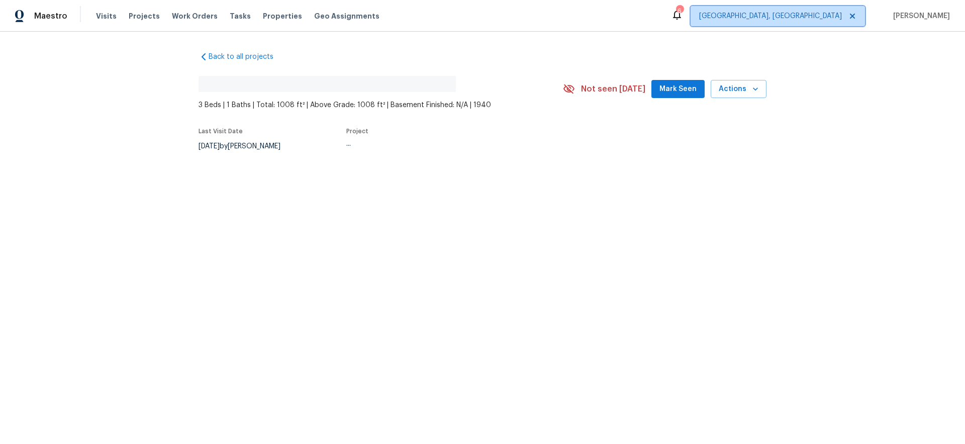
click at [828, 15] on span "[GEOGRAPHIC_DATA], [GEOGRAPHIC_DATA]" at bounding box center [770, 16] width 143 height 10
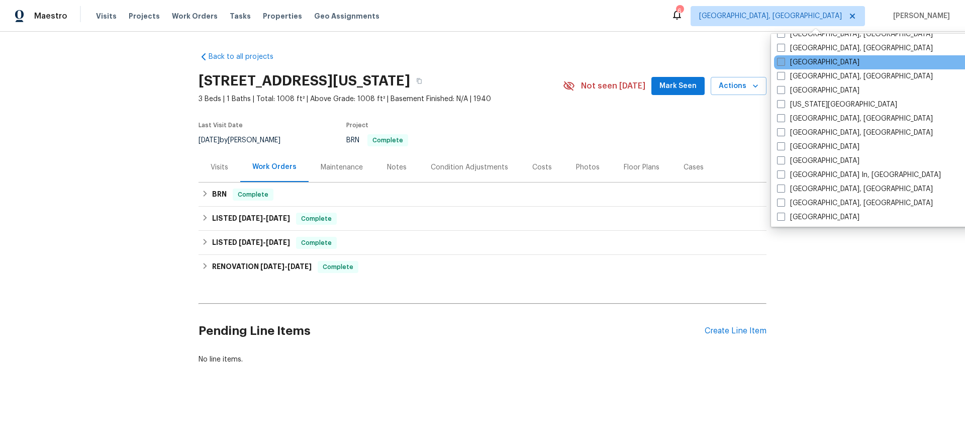
scroll to position [318, 0]
click at [782, 61] on span at bounding box center [781, 64] width 8 height 8
click at [782, 61] on input "[GEOGRAPHIC_DATA]" at bounding box center [780, 62] width 7 height 7
checkbox input "true"
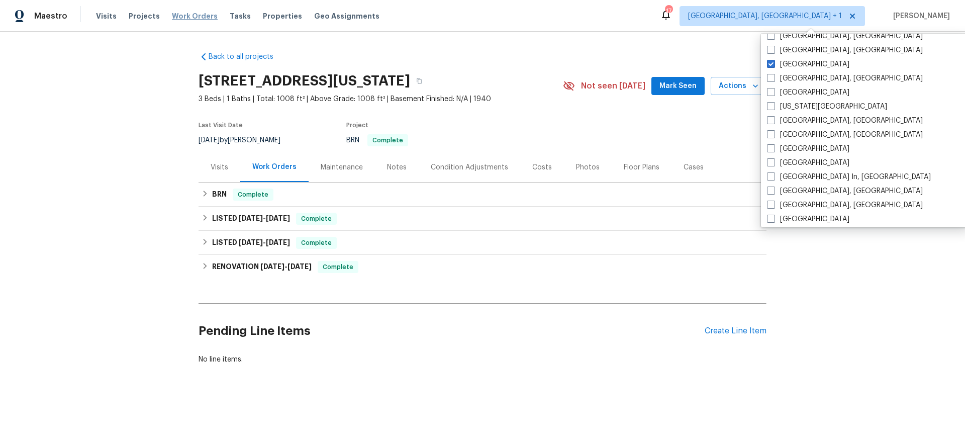
click at [190, 18] on span "Work Orders" at bounding box center [195, 16] width 46 height 10
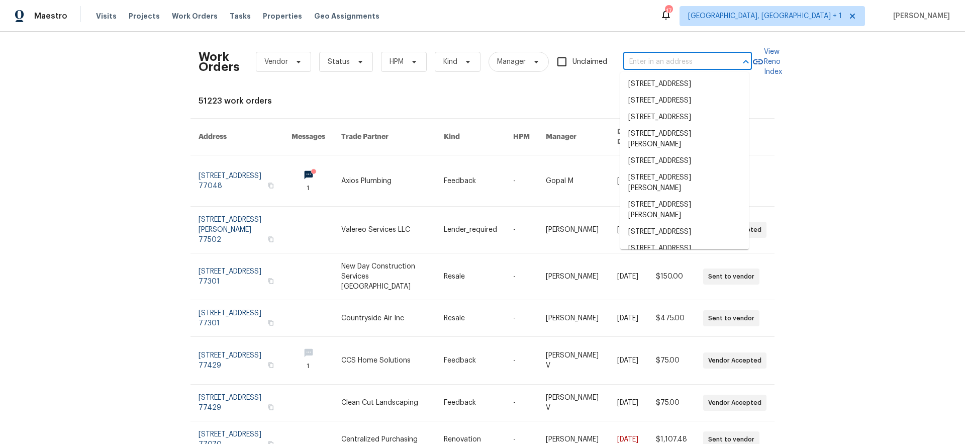
click at [665, 64] on input "text" at bounding box center [673, 62] width 101 height 16
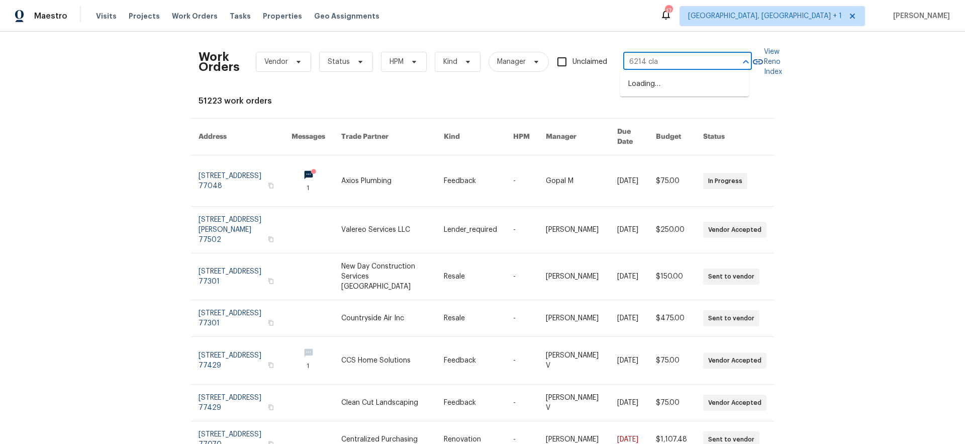
type input "6214 clay"
click at [676, 92] on li "[STREET_ADDRESS]" at bounding box center [684, 84] width 129 height 17
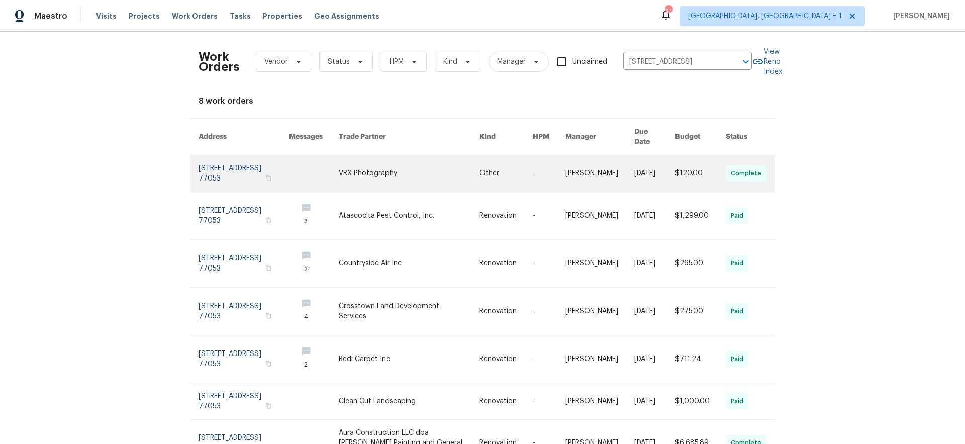
click at [238, 162] on link at bounding box center [244, 173] width 90 height 36
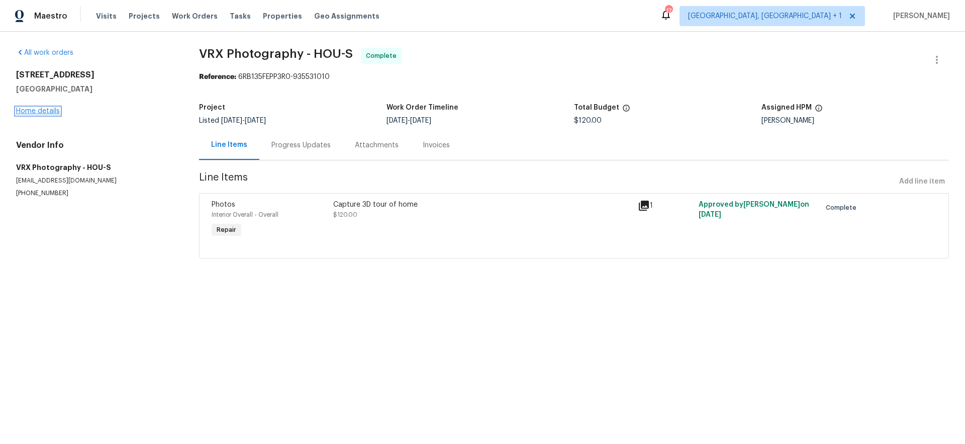
click at [42, 112] on link "Home details" at bounding box center [38, 111] width 44 height 7
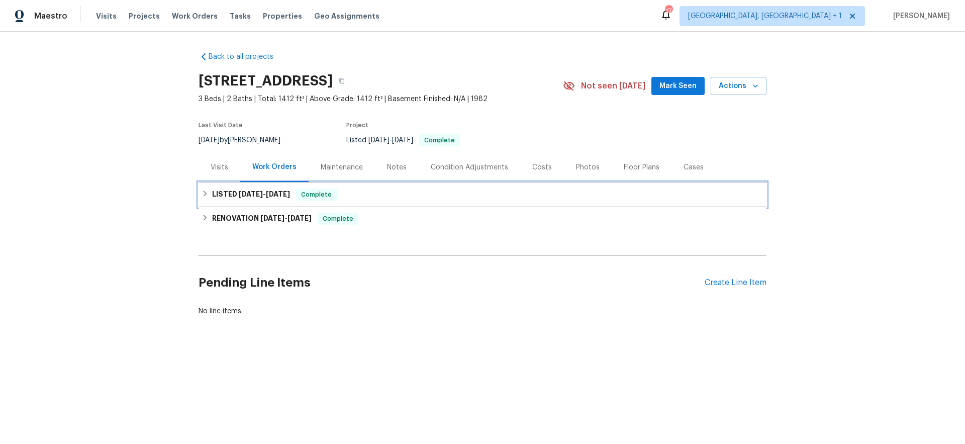
click at [224, 194] on h6 "LISTED [DATE] - [DATE]" at bounding box center [251, 194] width 78 height 12
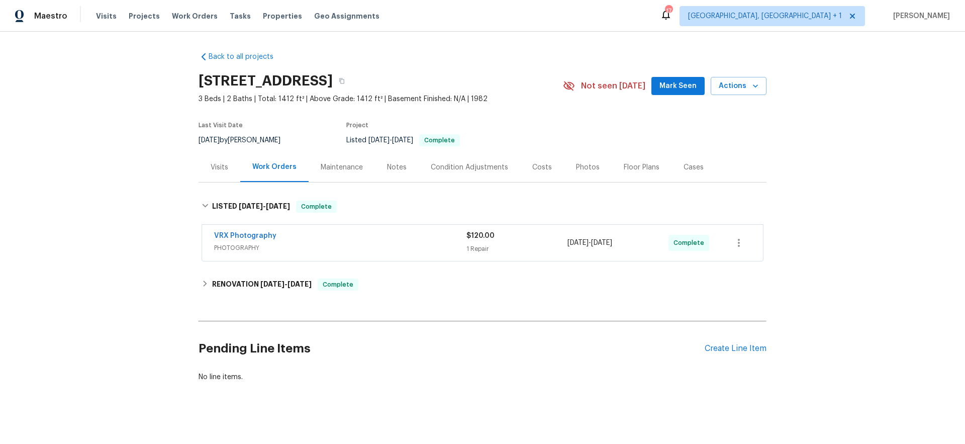
click at [214, 273] on div "Back to all projects [STREET_ADDRESS] 3 Beds | 2 Baths | Total: 1412 ft² | Abov…" at bounding box center [483, 217] width 568 height 346
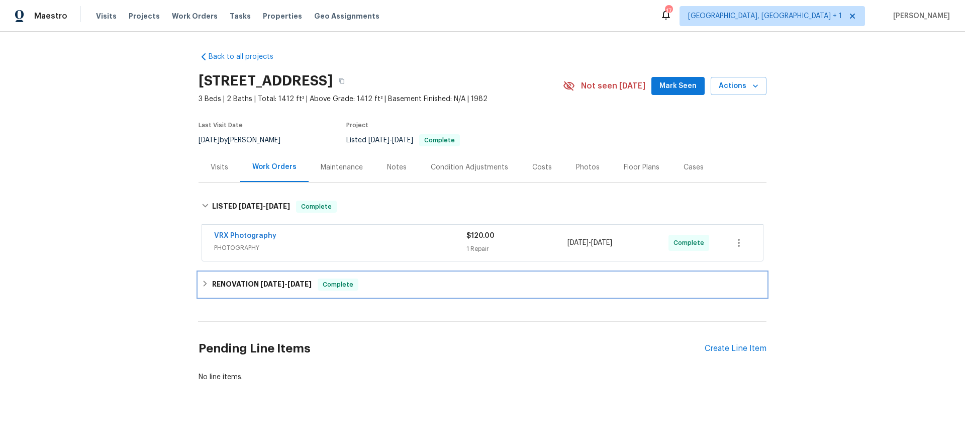
click at [212, 279] on h6 "RENOVATION [DATE] - [DATE]" at bounding box center [262, 284] width 100 height 12
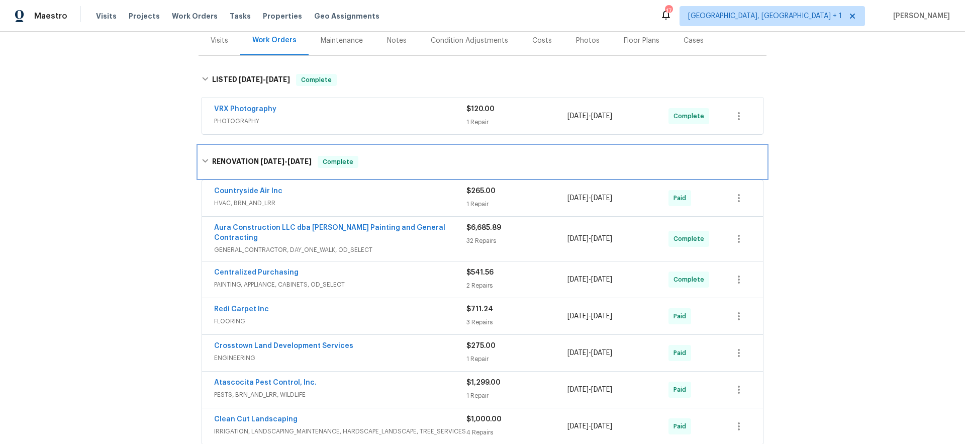
scroll to position [153, 0]
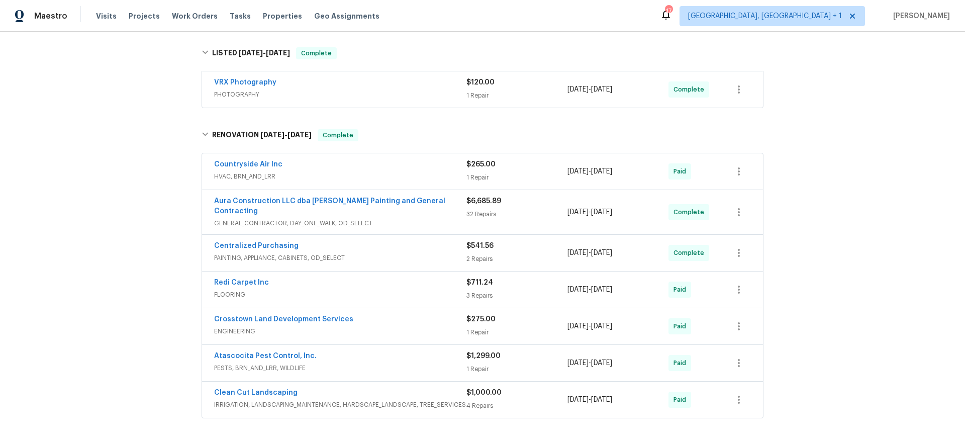
click at [335, 353] on div "Atascocita Pest Control, Inc." at bounding box center [340, 357] width 252 height 12
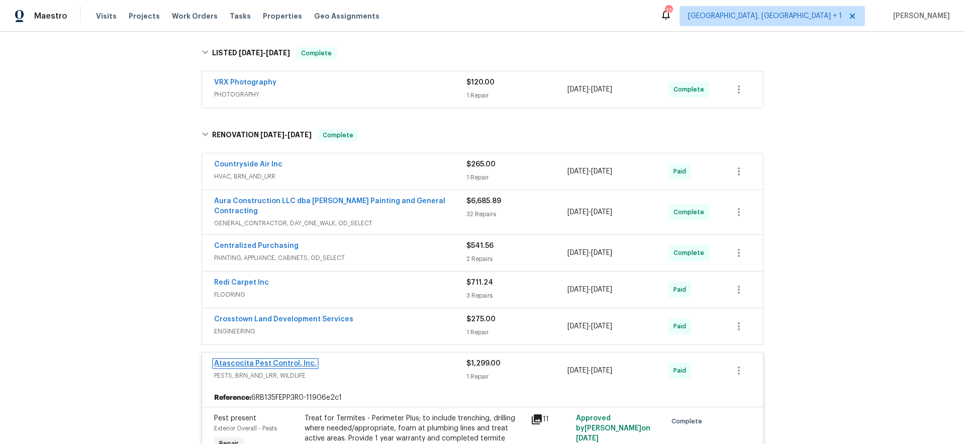
click at [274, 360] on link "Atascocita Pest Control, Inc." at bounding box center [265, 363] width 103 height 7
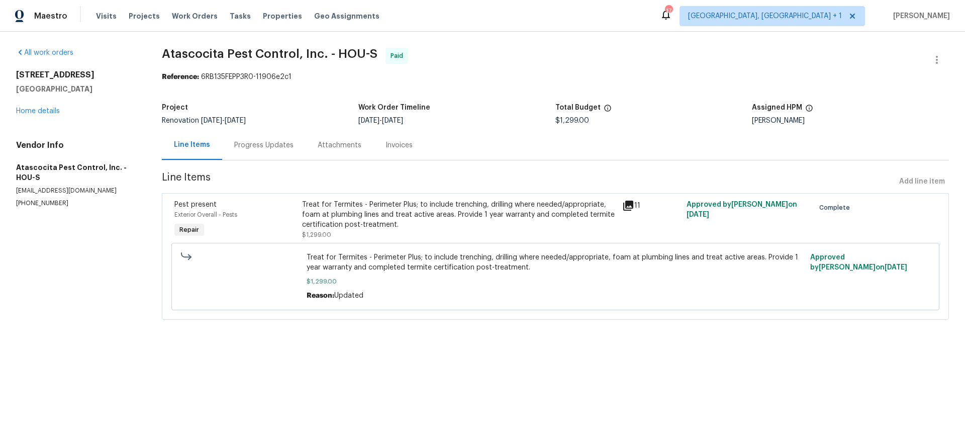
click at [387, 147] on div "Invoices" at bounding box center [399, 145] width 27 height 10
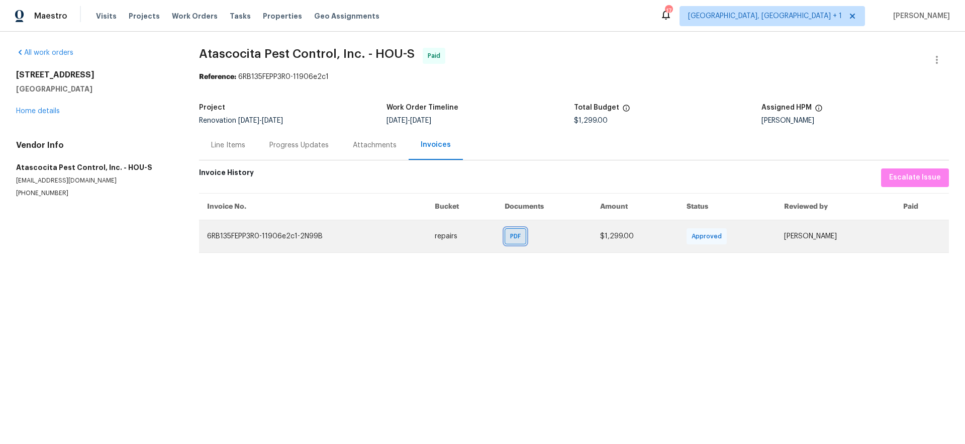
click at [510, 232] on span "PDF" at bounding box center [517, 236] width 15 height 10
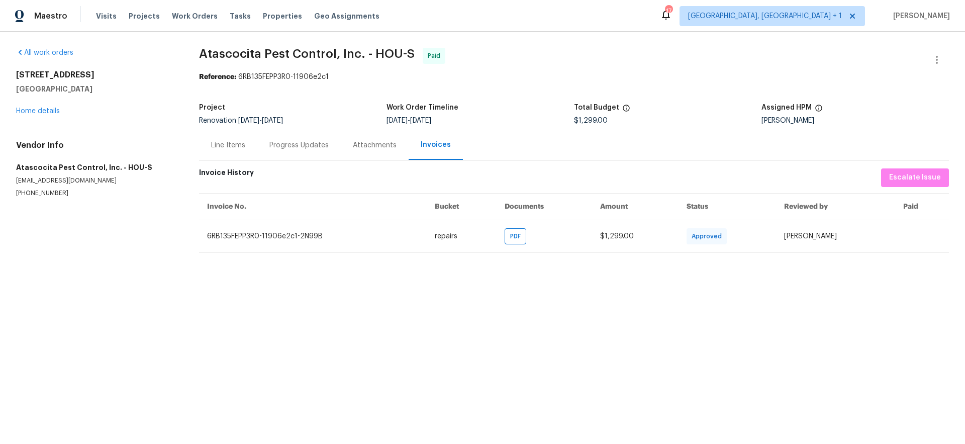
click at [238, 149] on div "Line Items" at bounding box center [228, 145] width 34 height 10
